Goal: Task Accomplishment & Management: Manage account settings

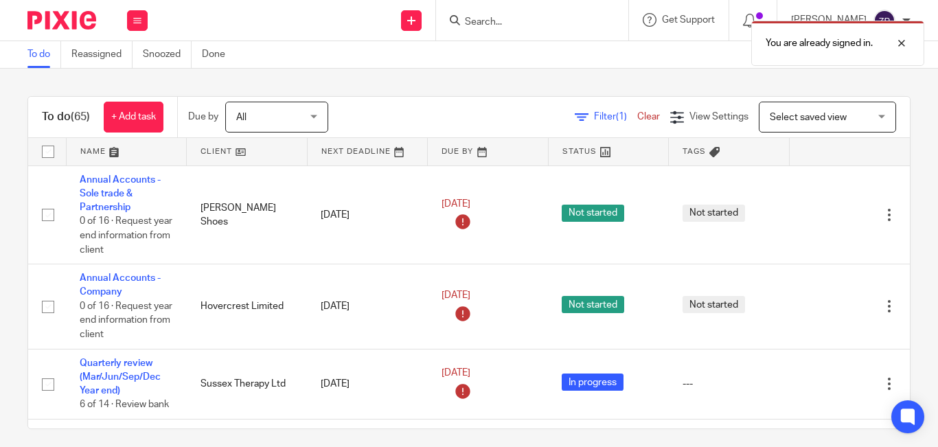
scroll to position [2376, 0]
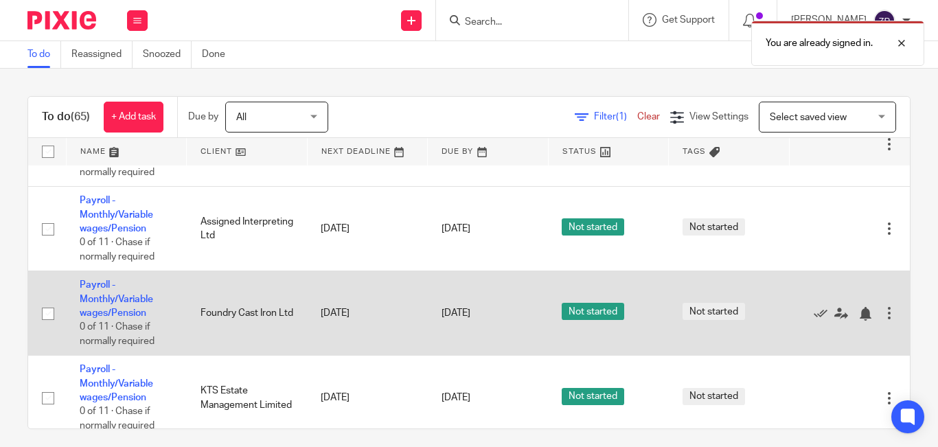
click at [84, 279] on td "Payroll - Monthly/Variable wages/Pension 0 of 11 · Chase if normally required" at bounding box center [126, 313] width 121 height 84
click at [110, 280] on link "Payroll - Monthly/Variable wages/Pension" at bounding box center [116, 299] width 73 height 38
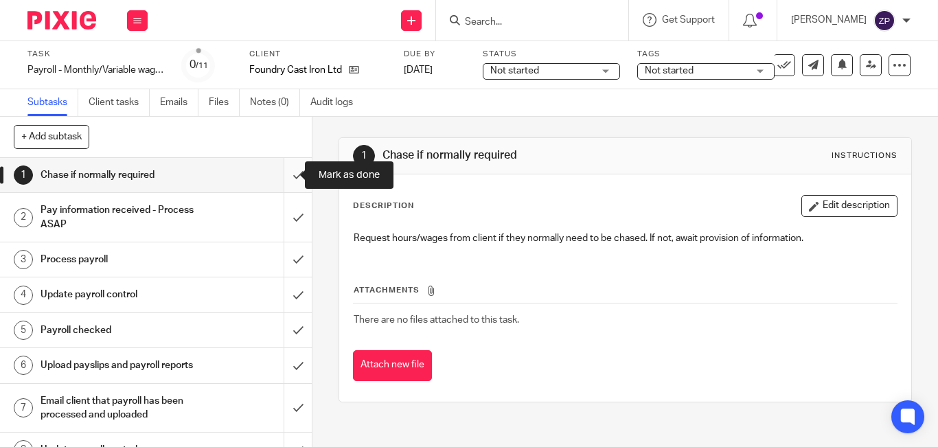
click at [288, 178] on input "submit" at bounding box center [156, 175] width 312 height 34
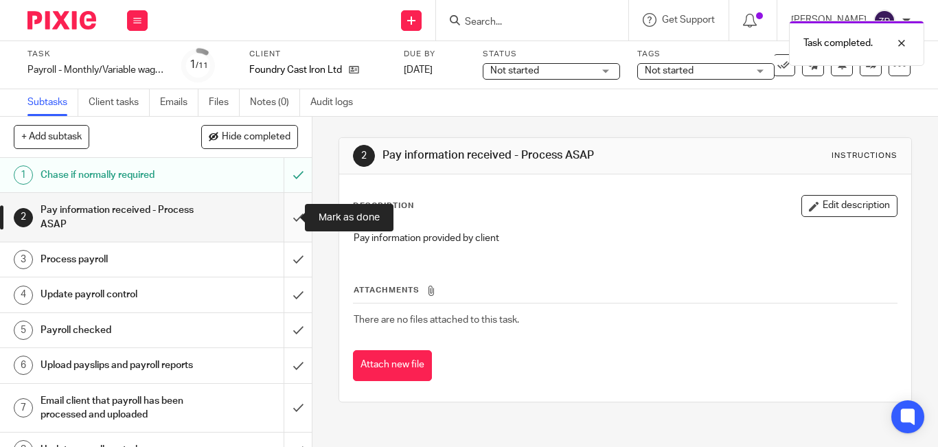
click at [288, 222] on input "submit" at bounding box center [156, 217] width 312 height 49
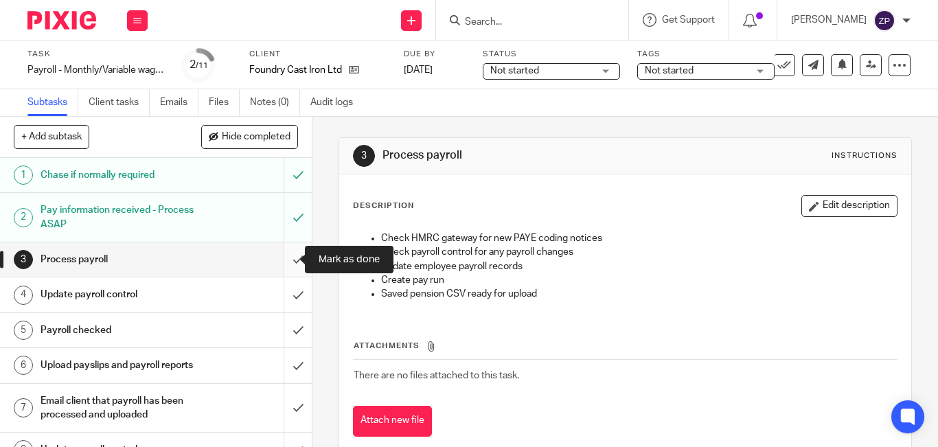
click at [285, 264] on input "submit" at bounding box center [156, 259] width 312 height 34
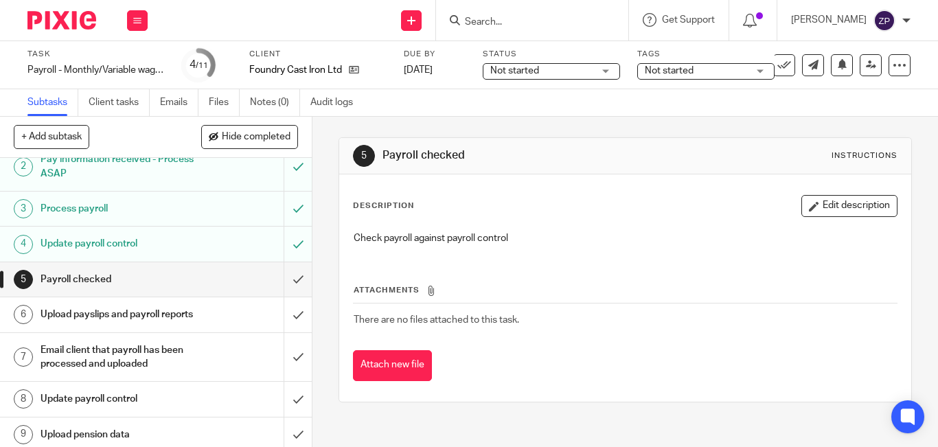
scroll to position [137, 0]
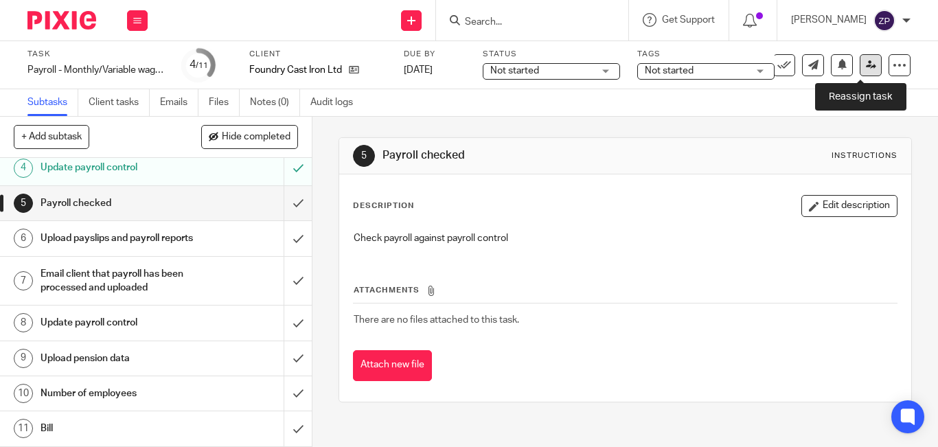
click at [860, 70] on link at bounding box center [871, 65] width 22 height 22
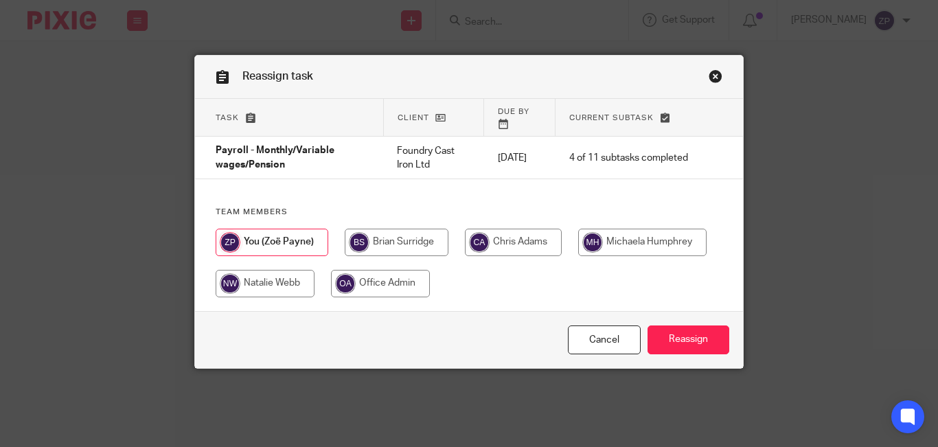
click at [525, 229] on input "radio" at bounding box center [513, 242] width 97 height 27
radio input "true"
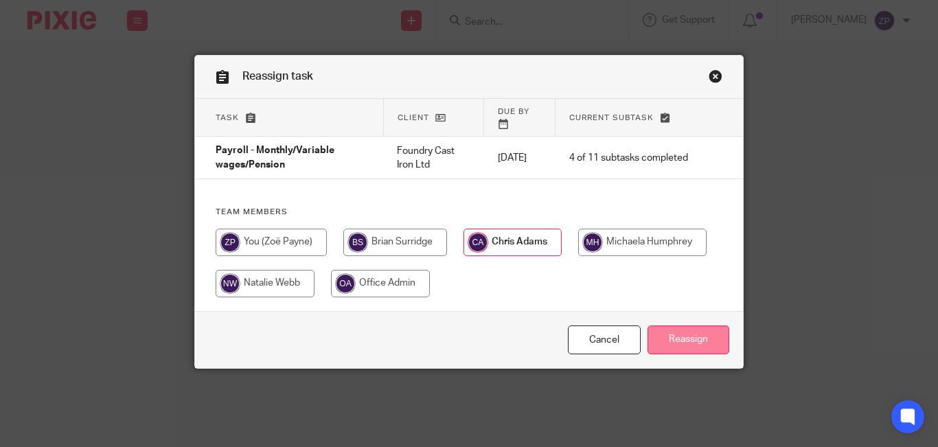
click at [699, 334] on input "Reassign" at bounding box center [689, 340] width 82 height 30
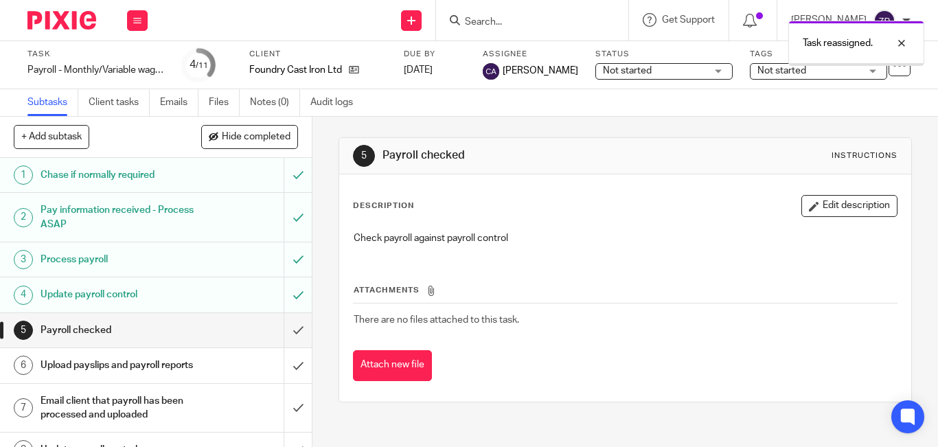
scroll to position [141, 0]
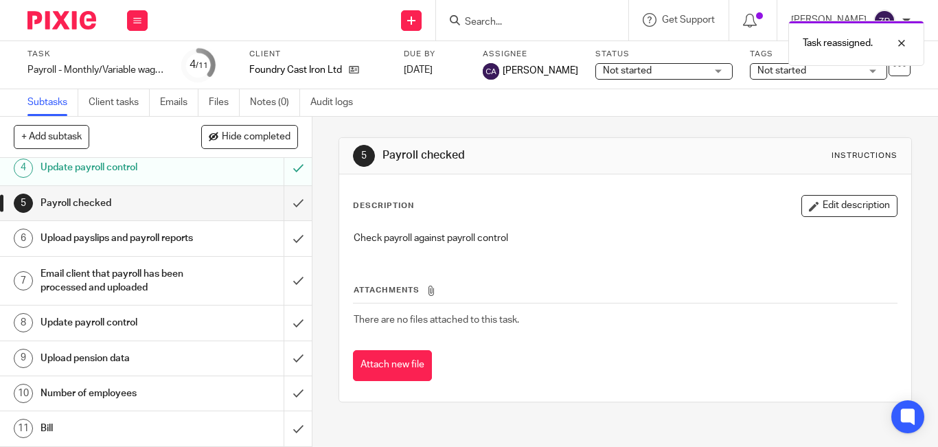
click at [106, 396] on h1 "Number of employees" at bounding box center [117, 393] width 153 height 21
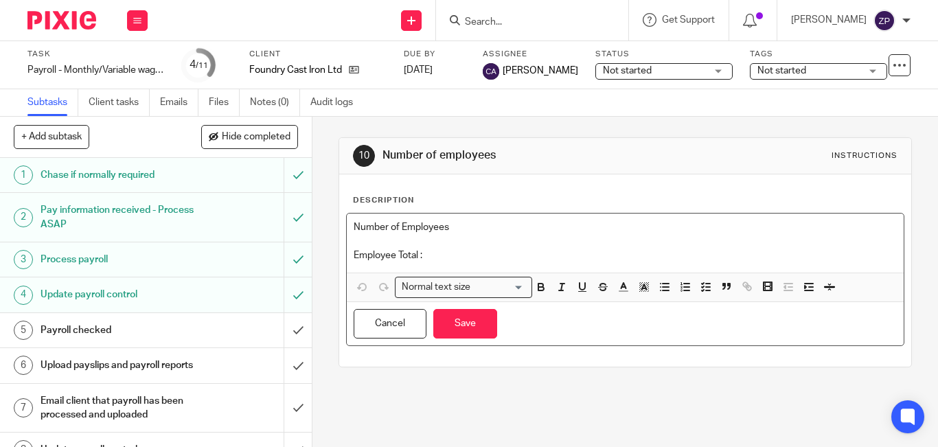
click at [492, 240] on p at bounding box center [625, 241] width 543 height 14
click at [487, 258] on p "Employee Total :" at bounding box center [625, 256] width 543 height 14
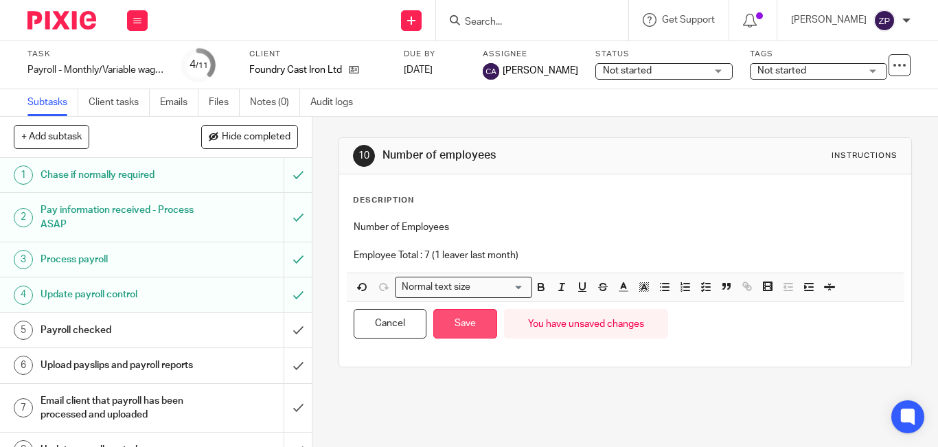
click at [470, 319] on button "Save" at bounding box center [465, 324] width 64 height 30
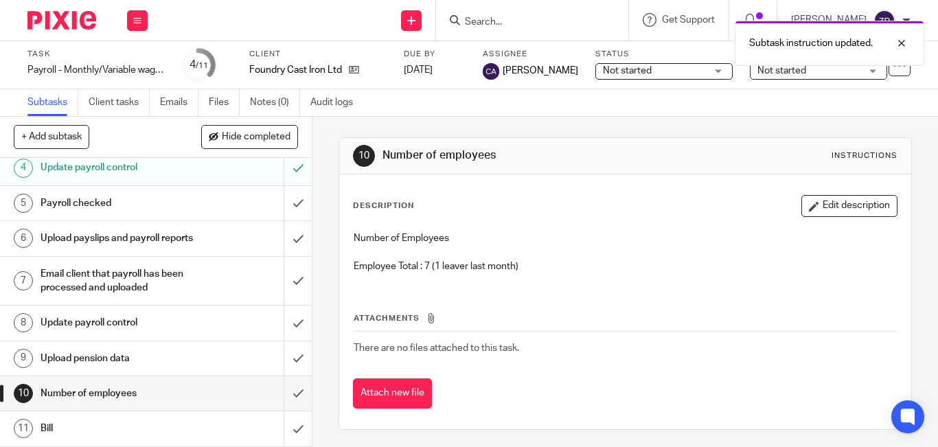
scroll to position [141, 0]
click at [286, 395] on input "submit" at bounding box center [156, 393] width 312 height 34
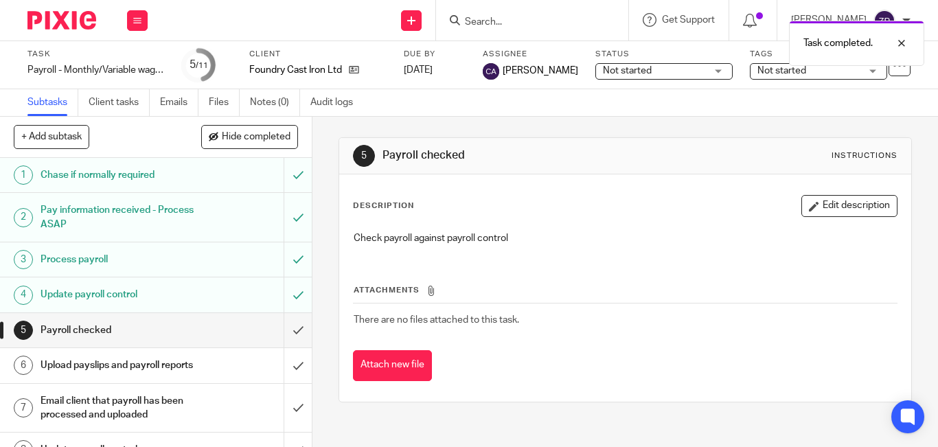
click at [80, 22] on img at bounding box center [61, 20] width 69 height 19
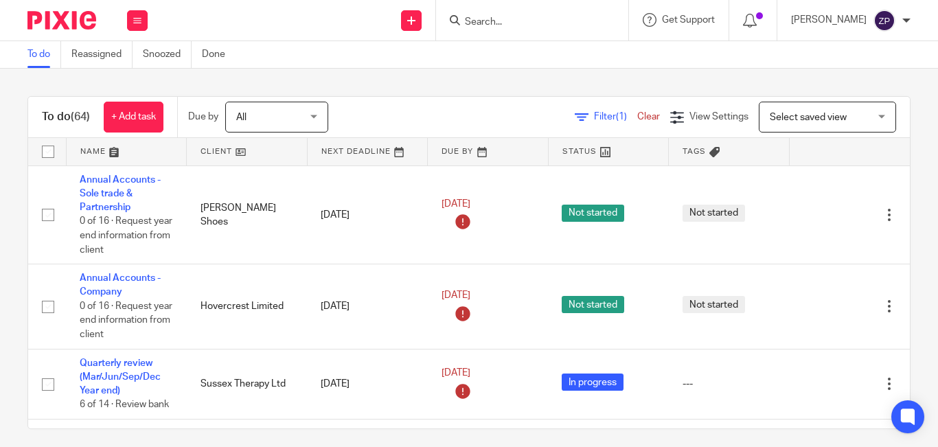
click at [418, 118] on div "Filter (1) Clear View Settings View Settings (1) Filters Clear Save Manage save…" at bounding box center [631, 117] width 558 height 31
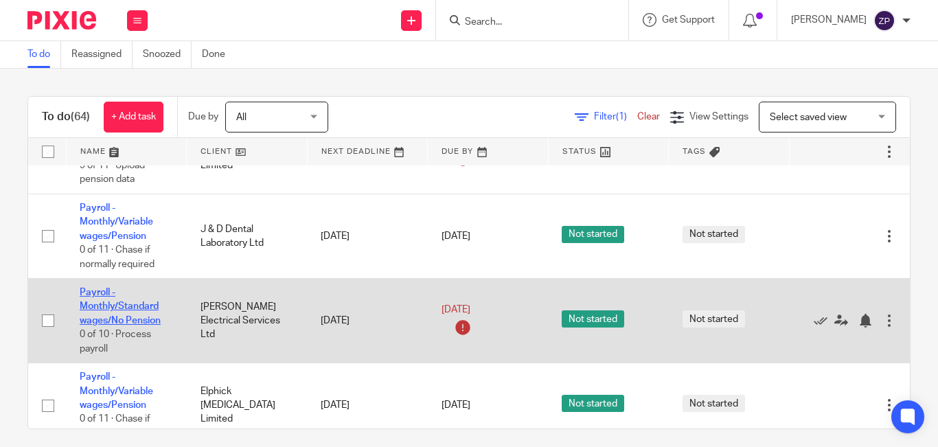
click at [111, 288] on link "Payroll - Monthly/Standard wages/No Pension" at bounding box center [120, 307] width 81 height 38
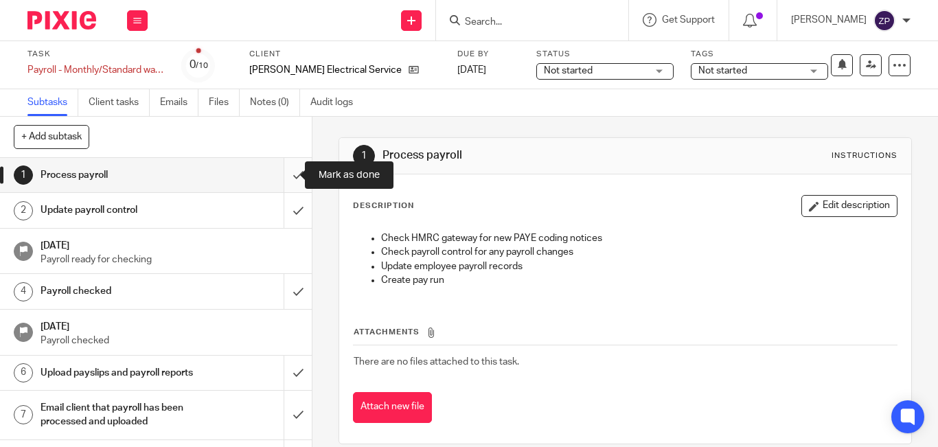
click at [282, 175] on input "submit" at bounding box center [156, 175] width 312 height 34
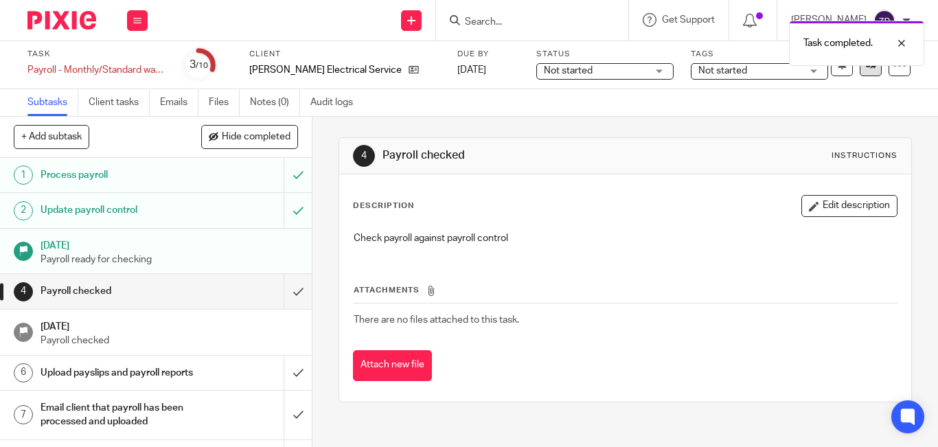
click at [860, 76] on link at bounding box center [871, 65] width 22 height 22
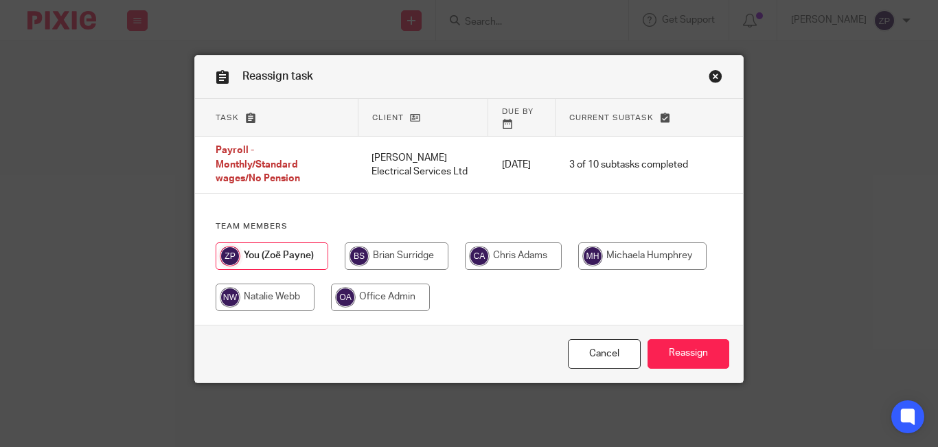
click at [487, 244] on input "radio" at bounding box center [513, 255] width 97 height 27
radio input "true"
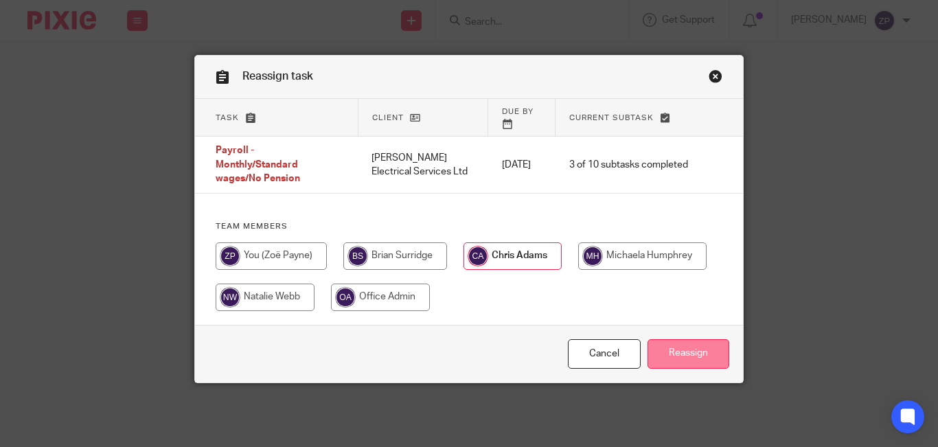
click at [694, 353] on input "Reassign" at bounding box center [689, 354] width 82 height 30
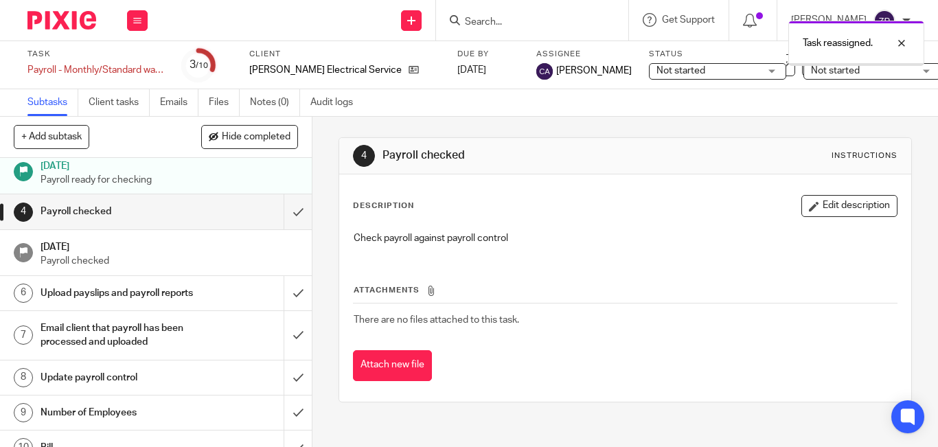
scroll to position [113, 0]
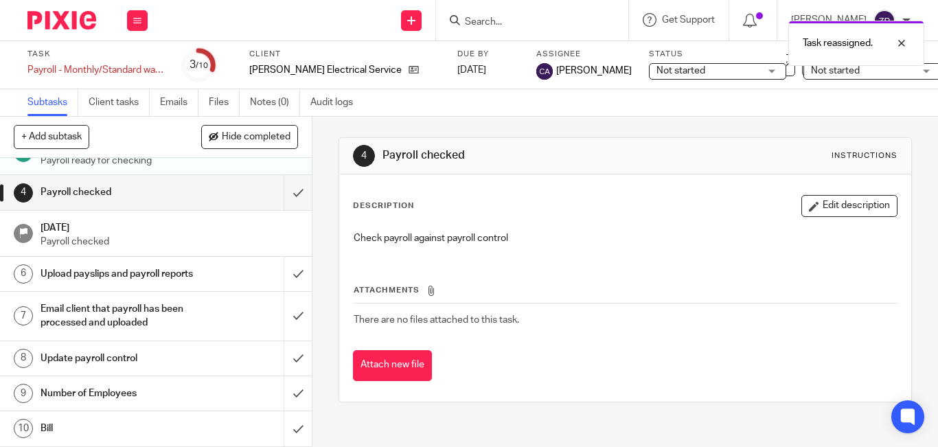
click at [152, 398] on h1 "Number of Employees" at bounding box center [117, 393] width 153 height 21
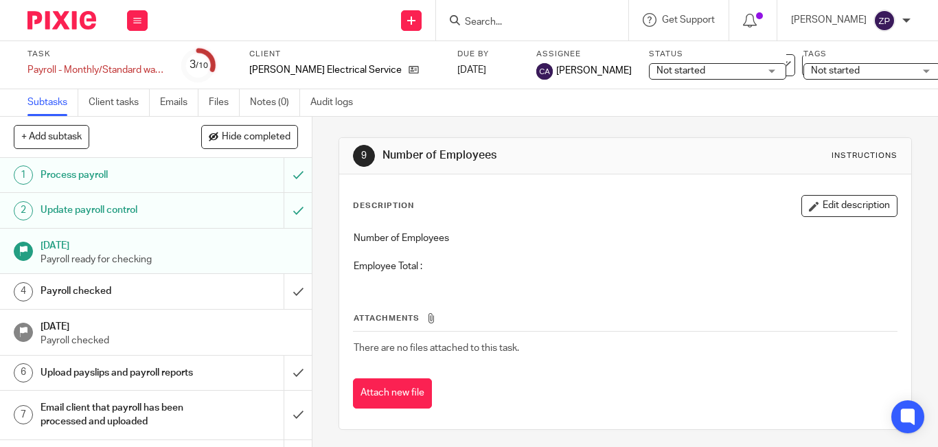
click at [805, 207] on button "Edit description" at bounding box center [849, 206] width 96 height 22
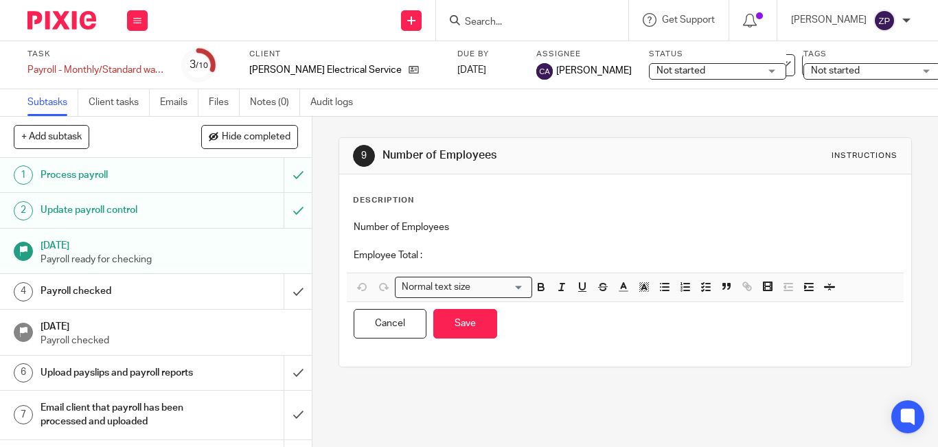
click at [494, 262] on p "Employee Total :" at bounding box center [625, 256] width 543 height 14
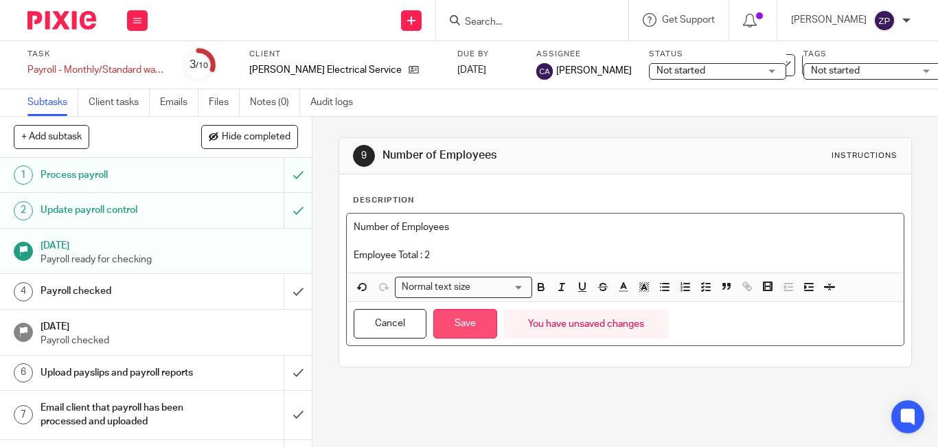
click at [468, 321] on button "Save" at bounding box center [465, 324] width 64 height 30
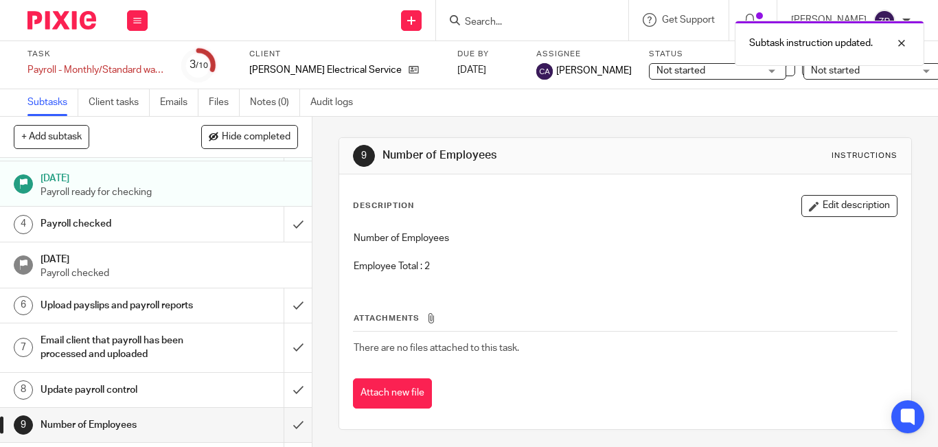
scroll to position [113, 0]
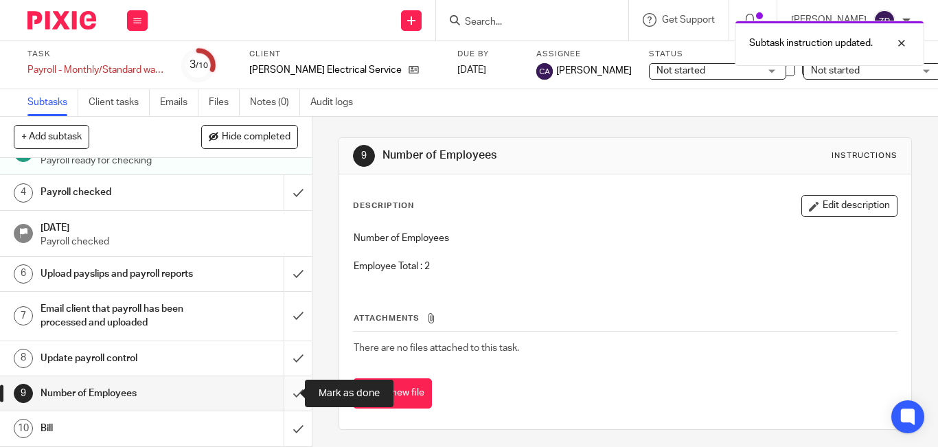
click at [285, 400] on input "submit" at bounding box center [156, 393] width 312 height 34
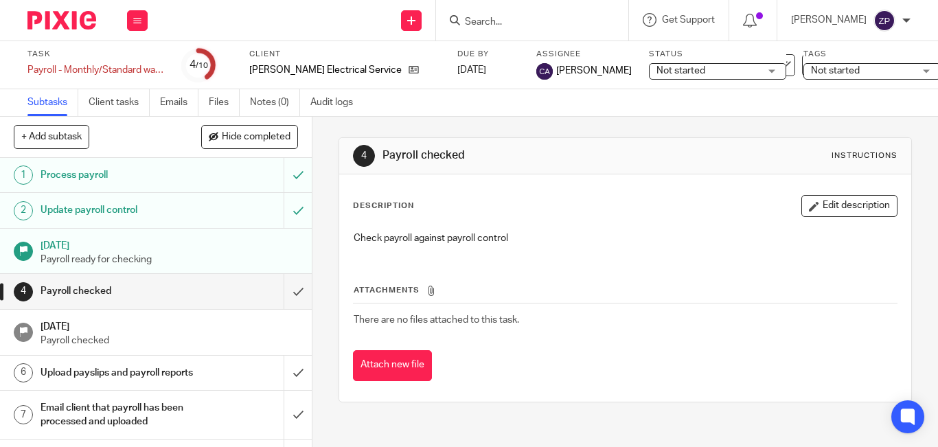
click at [67, 17] on img at bounding box center [61, 20] width 69 height 19
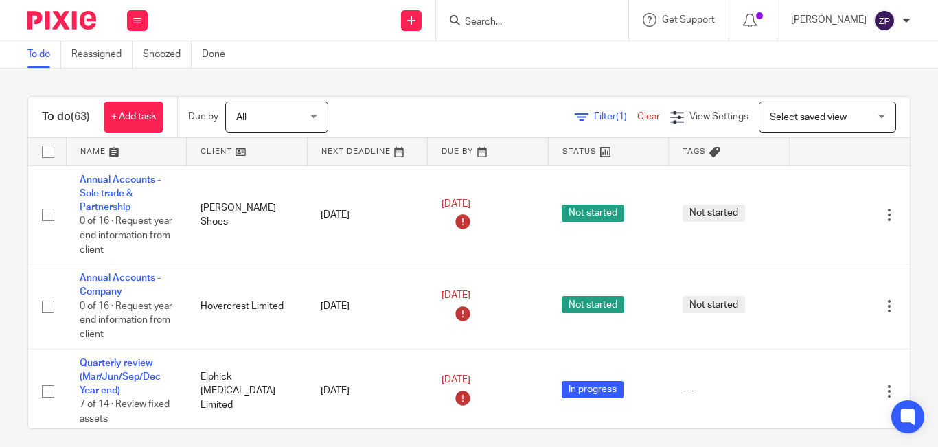
click at [531, 32] on div at bounding box center [532, 20] width 192 height 41
click at [529, 28] on input "Search" at bounding box center [525, 22] width 124 height 12
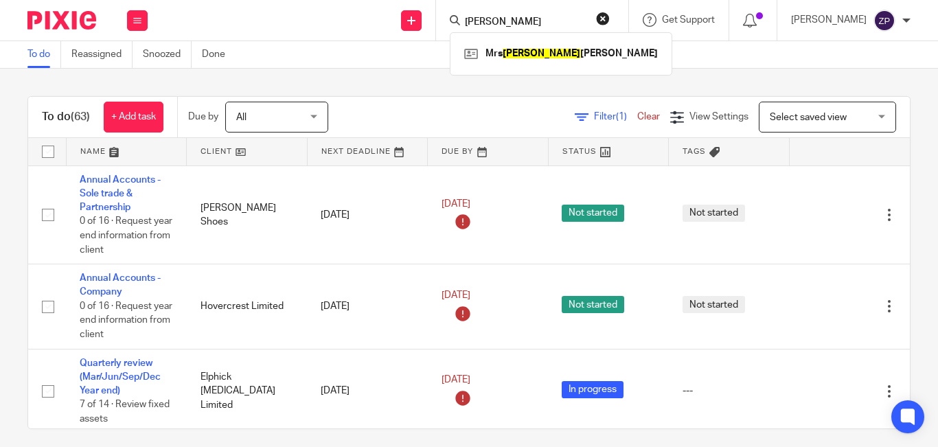
type input "edith"
click at [538, 35] on div "Mrs Edith Mary Myrtle Tomsett" at bounding box center [561, 53] width 222 height 43
click at [542, 59] on link at bounding box center [561, 53] width 201 height 21
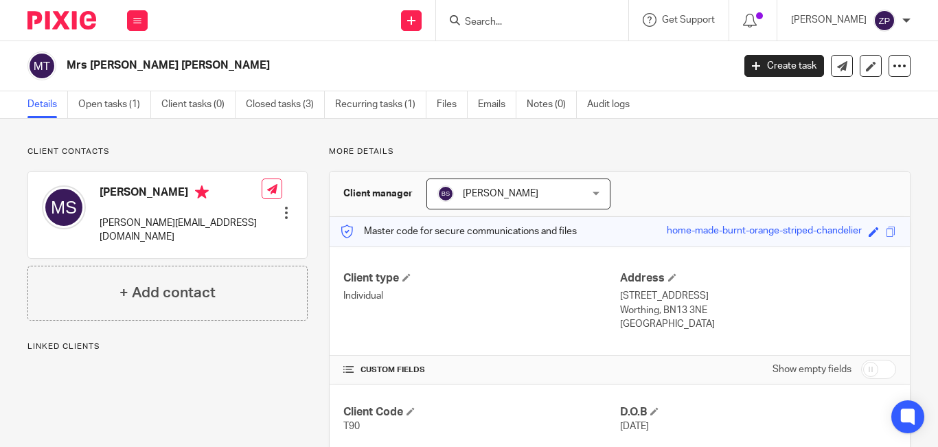
click at [487, 106] on link "Emails" at bounding box center [497, 104] width 38 height 27
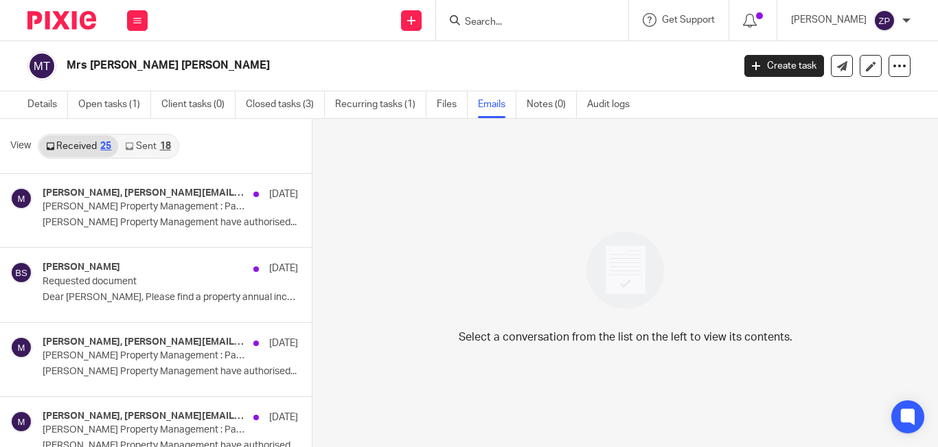
click at [154, 135] on link "Sent 18" at bounding box center [147, 146] width 59 height 22
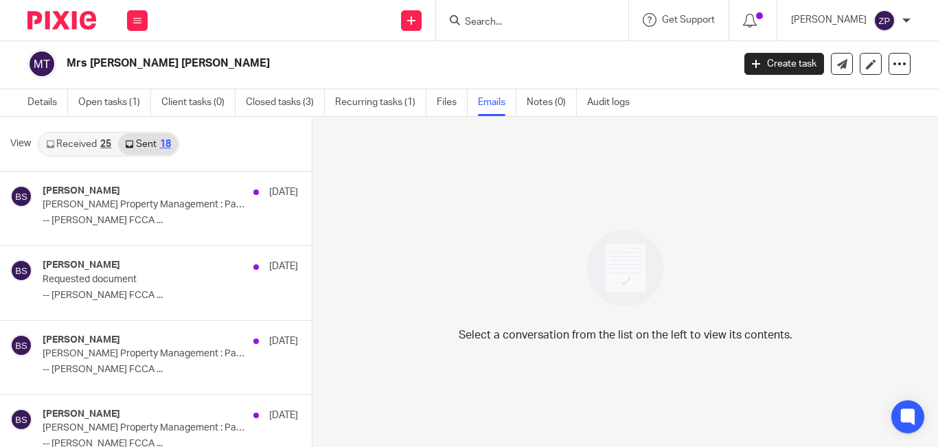
click at [75, 20] on img at bounding box center [61, 20] width 69 height 19
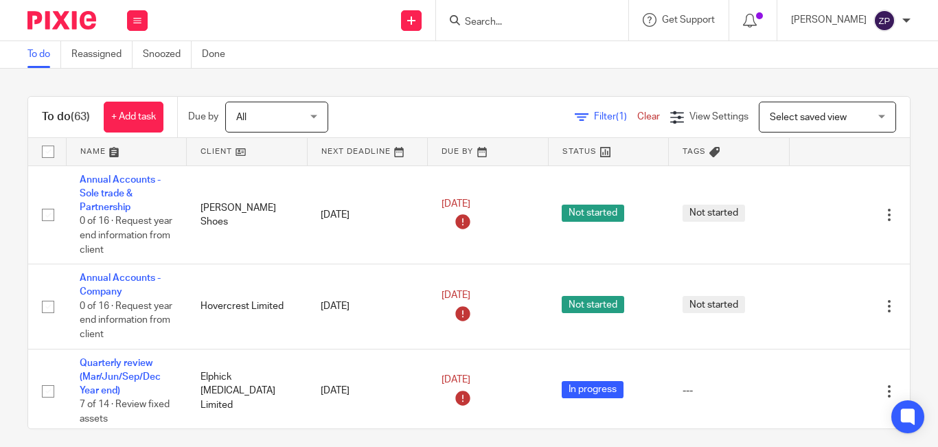
click at [89, 14] on img at bounding box center [61, 20] width 69 height 19
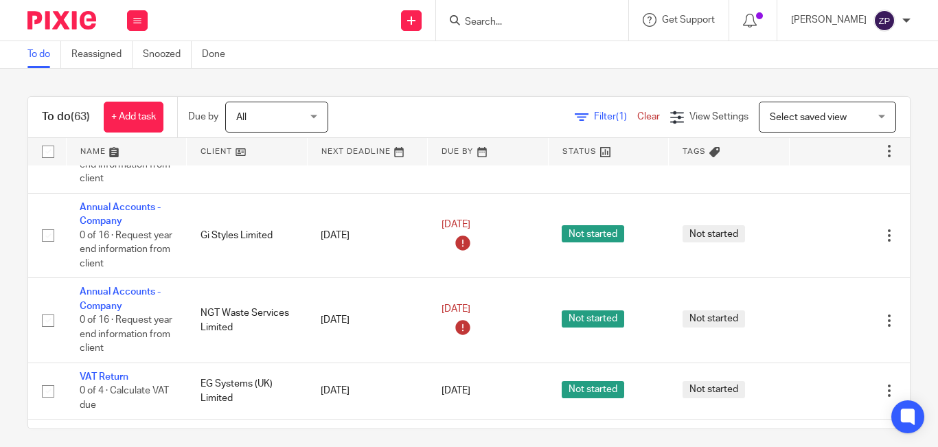
scroll to position [3127, 0]
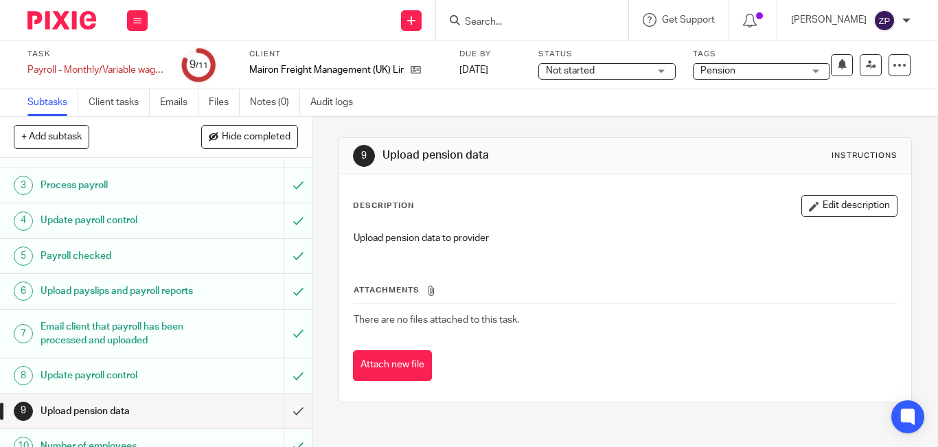
scroll to position [141, 0]
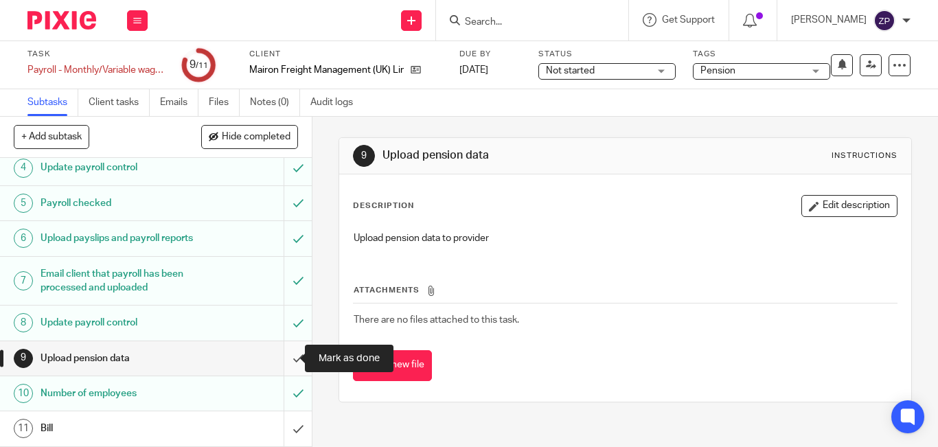
click at [282, 350] on input "submit" at bounding box center [156, 358] width 312 height 34
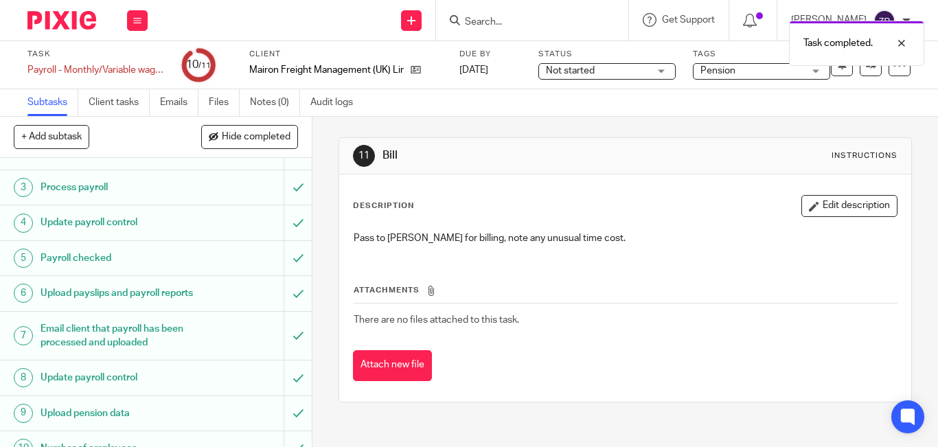
scroll to position [141, 0]
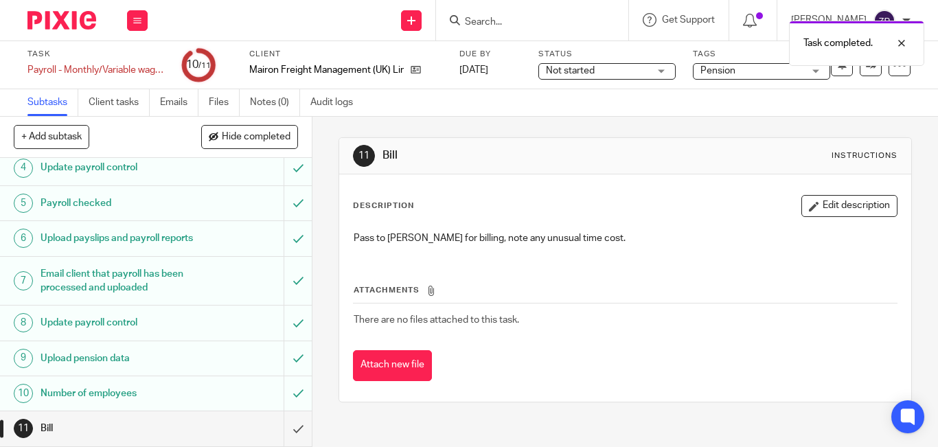
click at [749, 69] on span "Pension" at bounding box center [751, 71] width 103 height 14
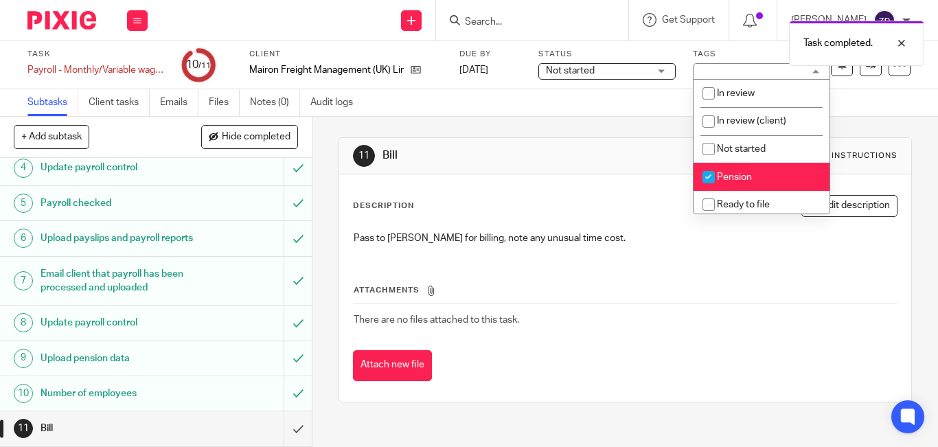
click at [733, 175] on span "Pension" at bounding box center [734, 177] width 35 height 10
checkbox input "false"
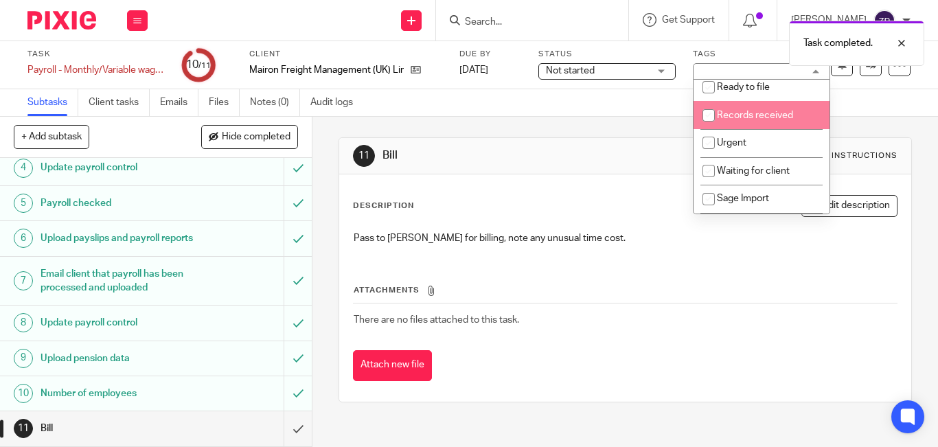
scroll to position [228, 0]
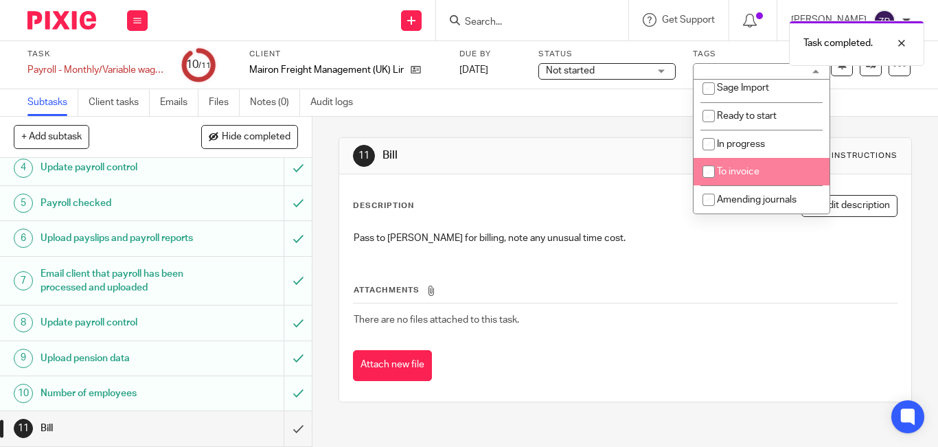
click at [734, 177] on li "To invoice" at bounding box center [762, 172] width 136 height 28
checkbox input "true"
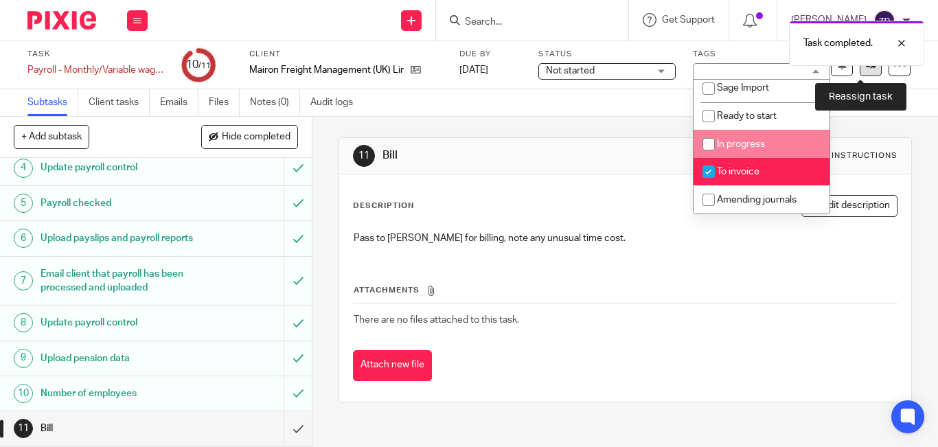
click at [860, 70] on link at bounding box center [871, 65] width 22 height 22
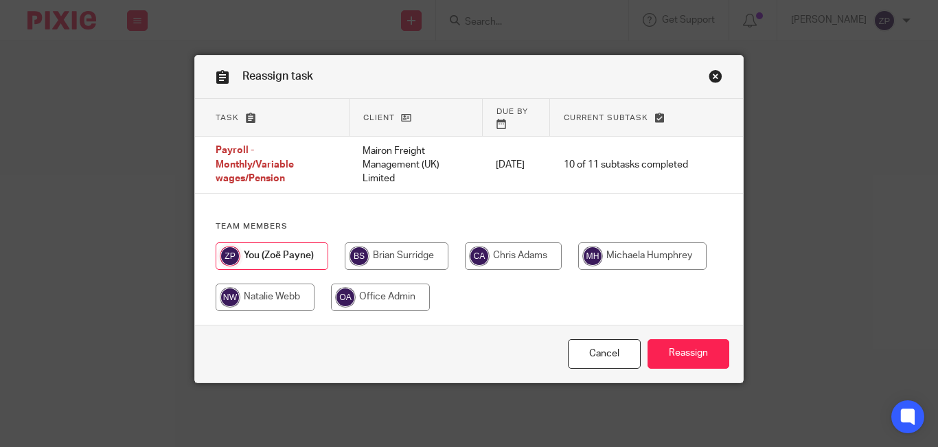
click at [385, 242] on input "radio" at bounding box center [397, 255] width 104 height 27
radio input "true"
click at [675, 342] on input "Reassign" at bounding box center [689, 354] width 82 height 30
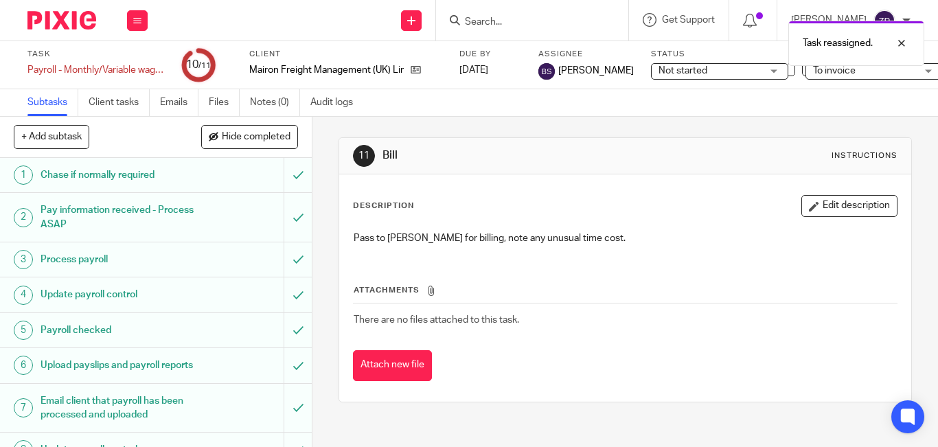
click at [68, 23] on img at bounding box center [61, 20] width 69 height 19
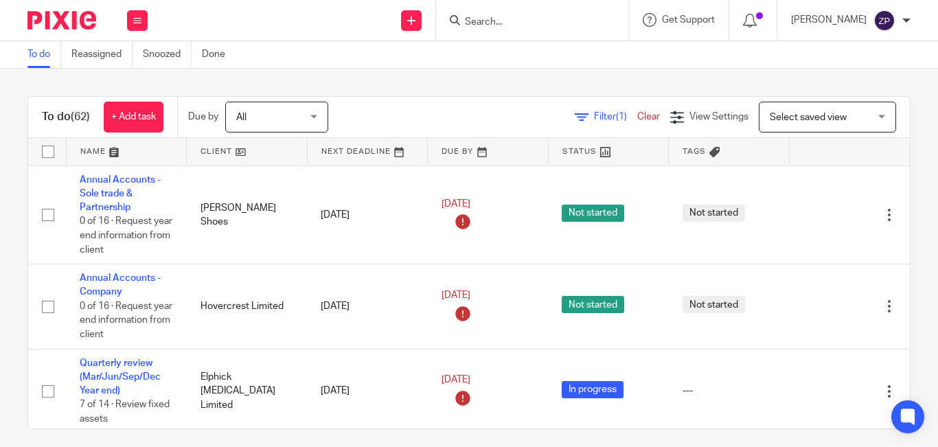
click at [536, 20] on input "Search" at bounding box center [525, 22] width 124 height 12
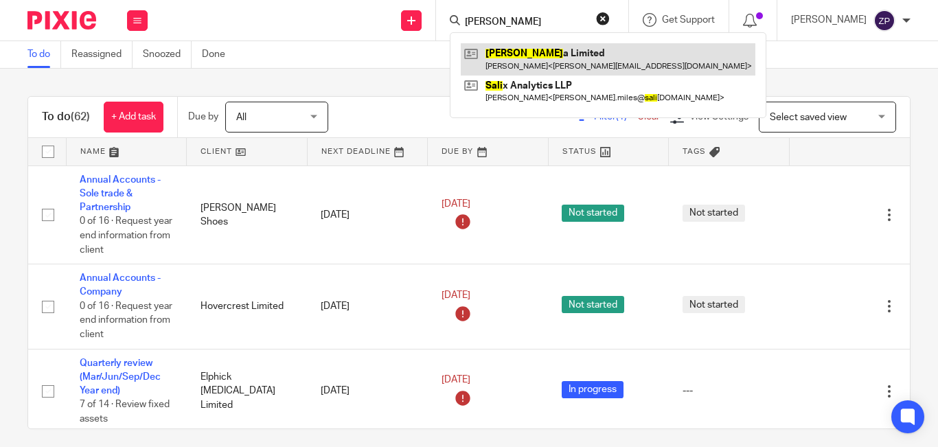
type input "saldi"
click at [562, 57] on link at bounding box center [608, 59] width 295 height 32
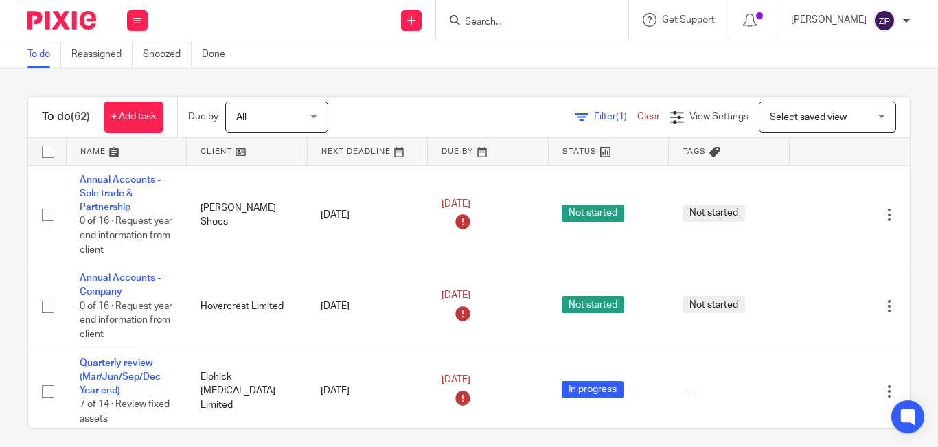
click at [407, 85] on div "To do (62) + Add task Due by All All Today Tomorrow This week Next week This mo…" at bounding box center [469, 258] width 938 height 378
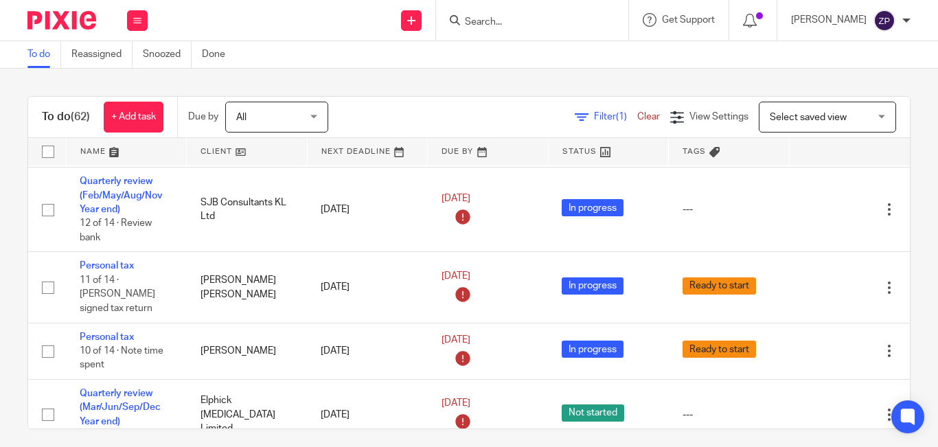
click at [348, 61] on div "To do Reassigned Snoozed Done" at bounding box center [469, 54] width 938 height 27
